Goal: Information Seeking & Learning: Learn about a topic

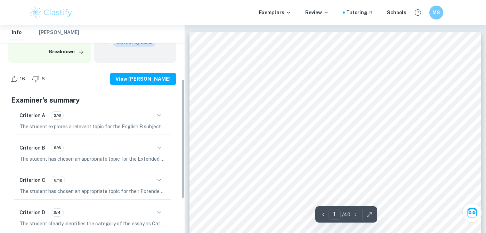
scroll to position [93, 0]
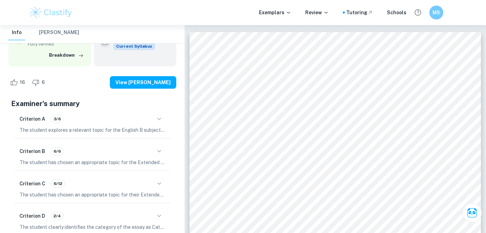
click at [63, 123] on div "Criterion A 3/6" at bounding box center [92, 119] width 146 height 12
click at [55, 122] on div "3/6" at bounding box center [57, 119] width 13 height 8
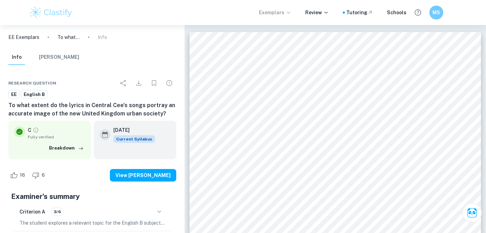
click at [278, 11] on p "Exemplars" at bounding box center [275, 13] width 32 height 8
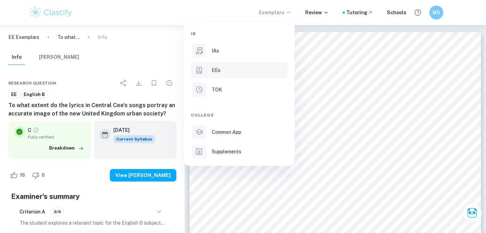
click at [214, 67] on p "EEs" at bounding box center [216, 70] width 9 height 8
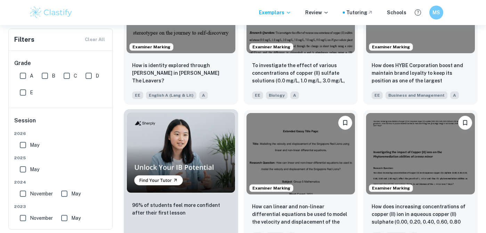
scroll to position [355, 0]
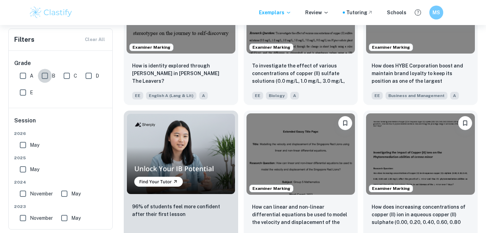
click at [48, 76] on input "B" at bounding box center [45, 76] width 14 height 14
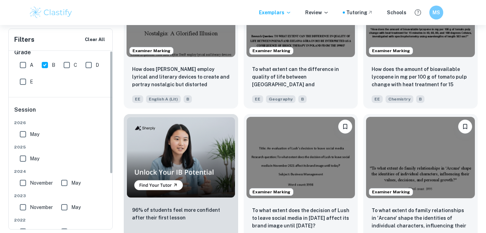
scroll to position [0, 0]
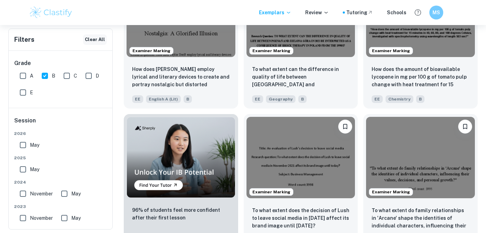
click at [103, 40] on button "Clear All" at bounding box center [95, 39] width 24 height 10
checkbox input "false"
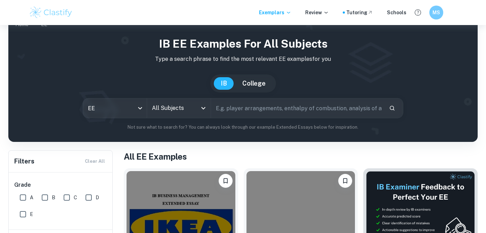
scroll to position [14, 0]
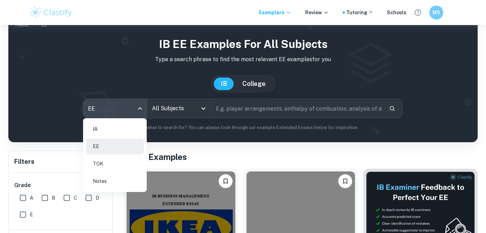
click at [103, 107] on body "We value your privacy We use cookies to enhance your browsing experience, serve…" at bounding box center [243, 127] width 486 height 233
click at [179, 113] on div at bounding box center [243, 116] width 486 height 233
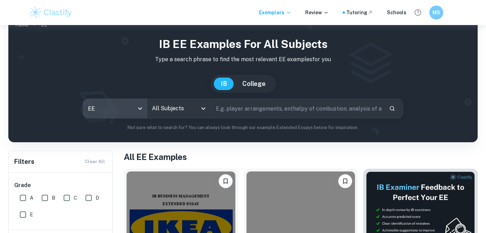
click at [179, 107] on input "All Subjects" at bounding box center [173, 108] width 47 height 13
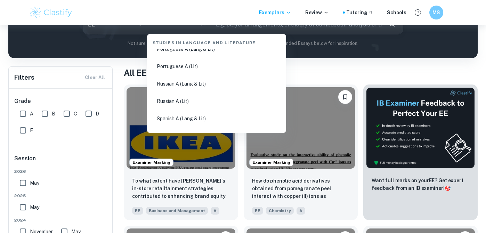
scroll to position [424, 0]
click at [207, 49] on li "Turkish A (Lit)" at bounding box center [216, 52] width 133 height 16
type input "Turkish A (Lit)"
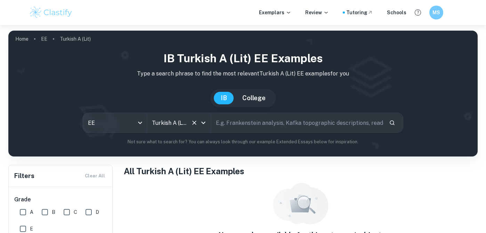
click at [192, 124] on icon "Clear" at bounding box center [194, 122] width 7 height 7
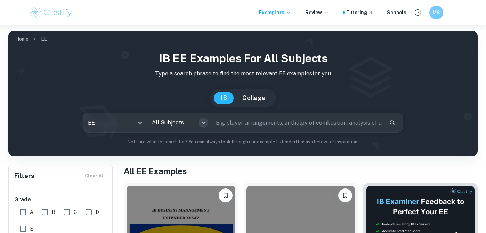
click at [200, 123] on icon "Open" at bounding box center [203, 123] width 8 height 8
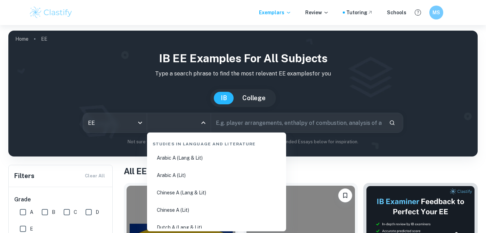
click at [184, 143] on div "Studies in Language and Literature" at bounding box center [216, 142] width 133 height 15
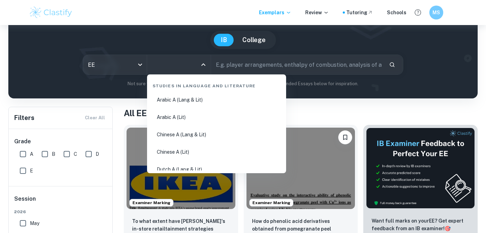
scroll to position [63, 0]
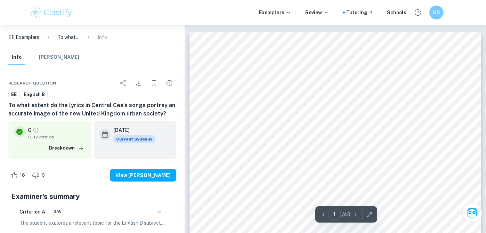
click at [34, 38] on p "EE Exemplars" at bounding box center [23, 37] width 31 height 8
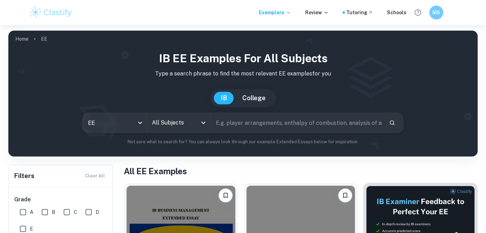
click at [227, 127] on input "text" at bounding box center [297, 122] width 172 height 19
click at [206, 124] on icon "Open" at bounding box center [203, 123] width 8 height 8
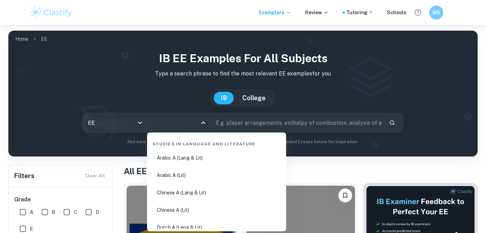
click at [193, 143] on div "Studies in Language and Literature" at bounding box center [216, 142] width 133 height 15
click at [204, 124] on icon "Close" at bounding box center [203, 123] width 8 height 8
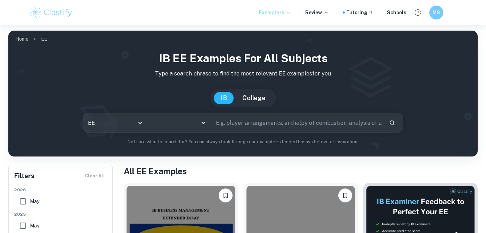
click at [290, 15] on icon at bounding box center [289, 13] width 6 height 6
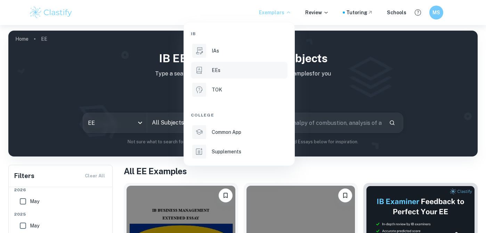
click at [249, 65] on li "EEs" at bounding box center [239, 70] width 97 height 17
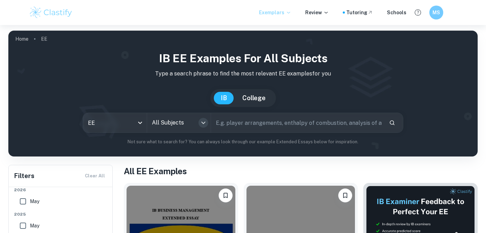
click at [204, 126] on icon "Open" at bounding box center [203, 123] width 8 height 8
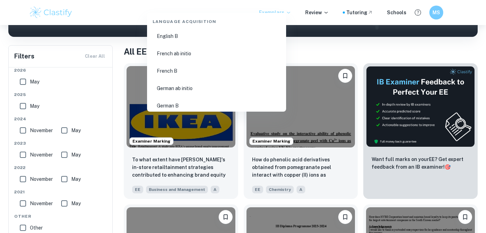
scroll to position [533, 0]
click at [176, 39] on li "English B" at bounding box center [216, 40] width 133 height 16
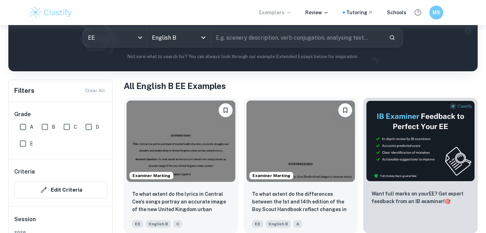
scroll to position [87, 0]
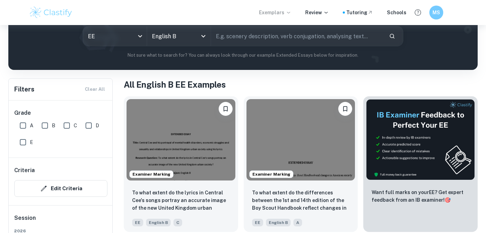
click at [45, 124] on input "B" at bounding box center [45, 126] width 14 height 14
checkbox input "true"
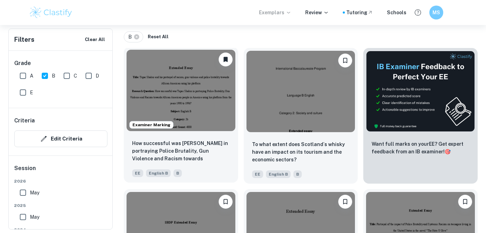
scroll to position [153, 0]
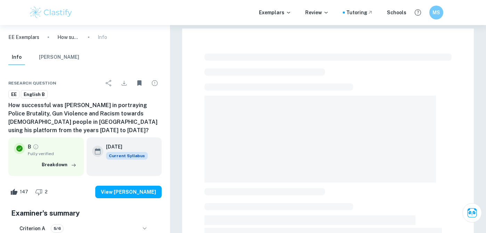
checkbox input "true"
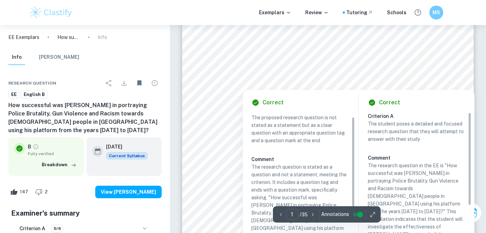
scroll to position [6, 0]
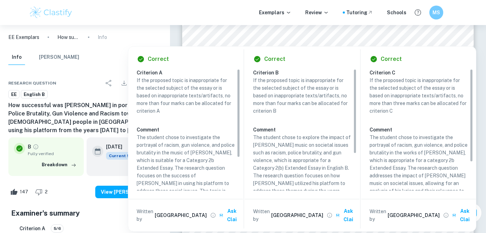
click at [389, 44] on div "Correct Criterion A If the proposed topic is inappropriate for the selected sub…" at bounding box center [302, 137] width 348 height 189
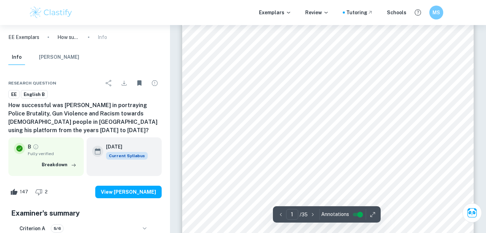
click at [472, 40] on div "Extended Essay Title: Tupac Shakur and his portrayal of racism, gun violence an…" at bounding box center [328, 157] width 292 height 377
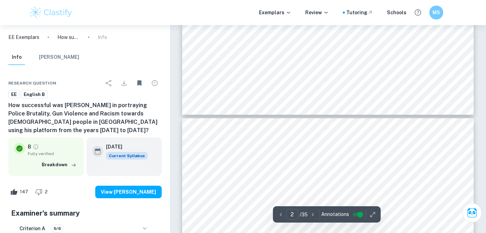
type input "3"
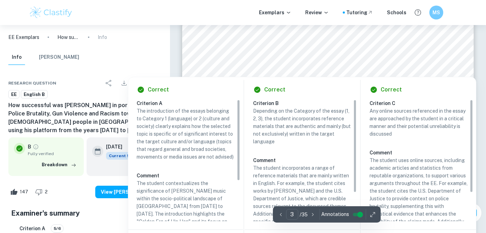
scroll to position [982, 0]
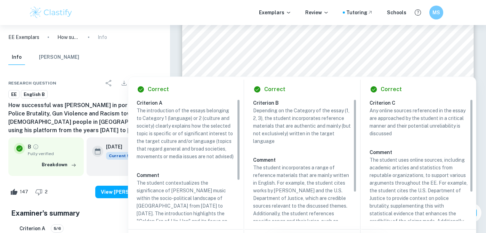
click at [152, 89] on h6 "Correct" at bounding box center [158, 89] width 21 height 8
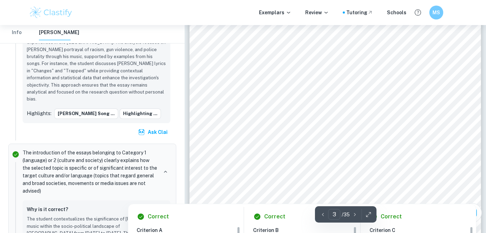
scroll to position [856, 0]
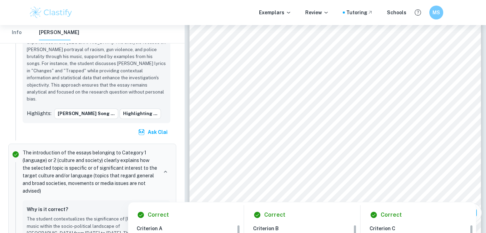
click at [294, 70] on div at bounding box center [353, 69] width 184 height 14
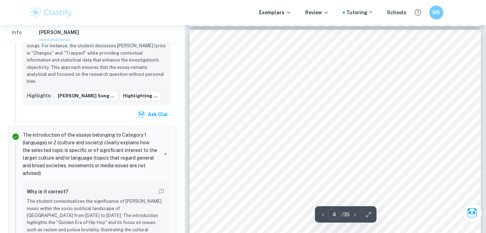
scroll to position [1192, 0]
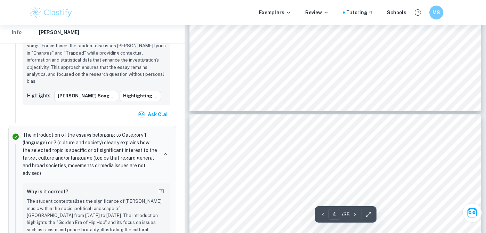
type input "3"
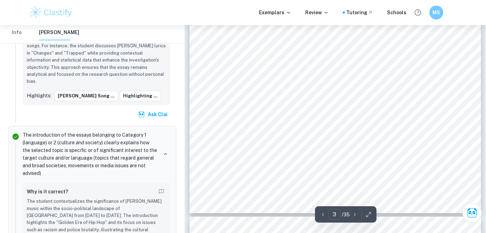
scroll to position [1001, 0]
